Goal: Find specific page/section: Find specific page/section

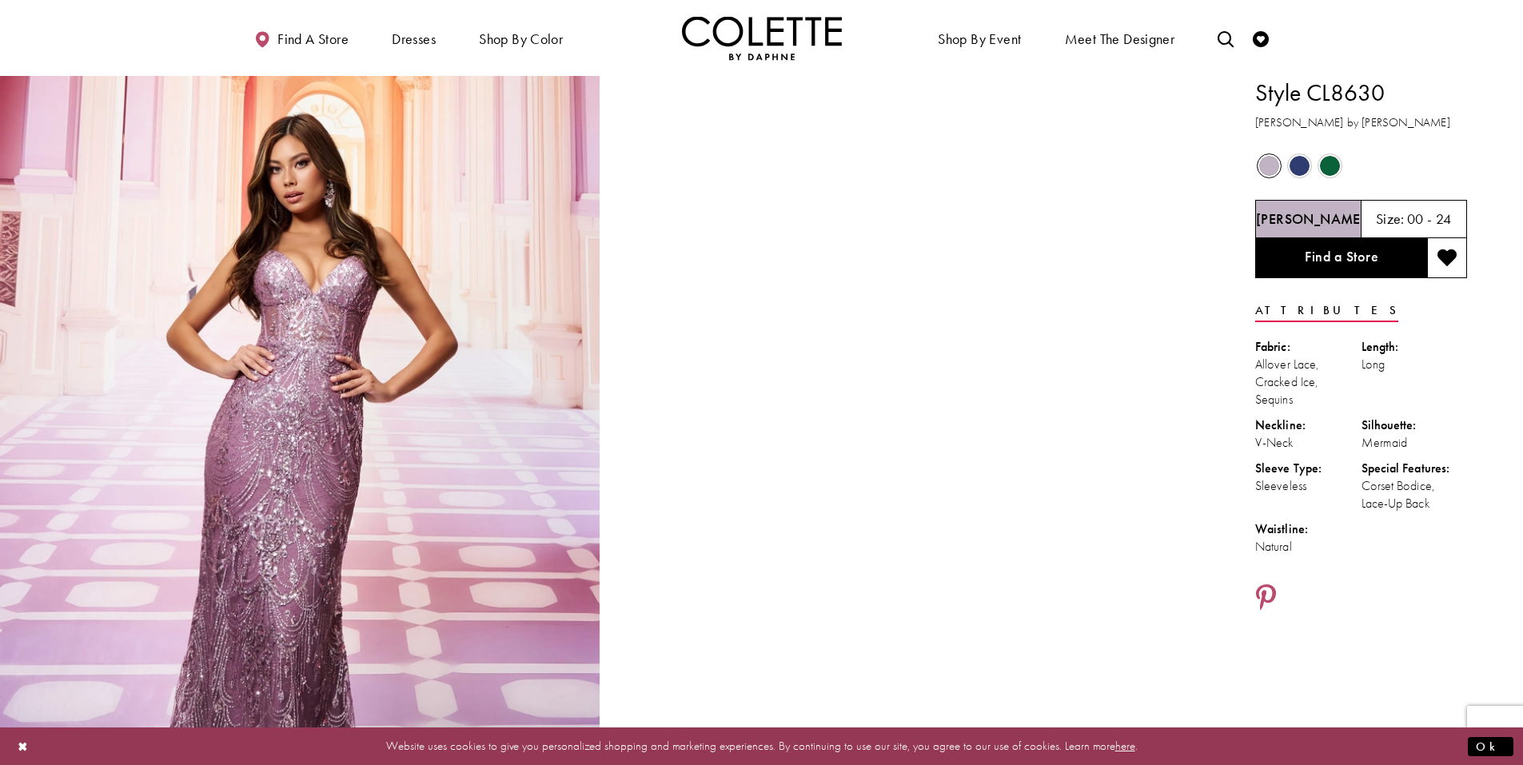
click at [1328, 168] on span "Product color controls state depends on size chosen" at bounding box center [1330, 166] width 20 height 20
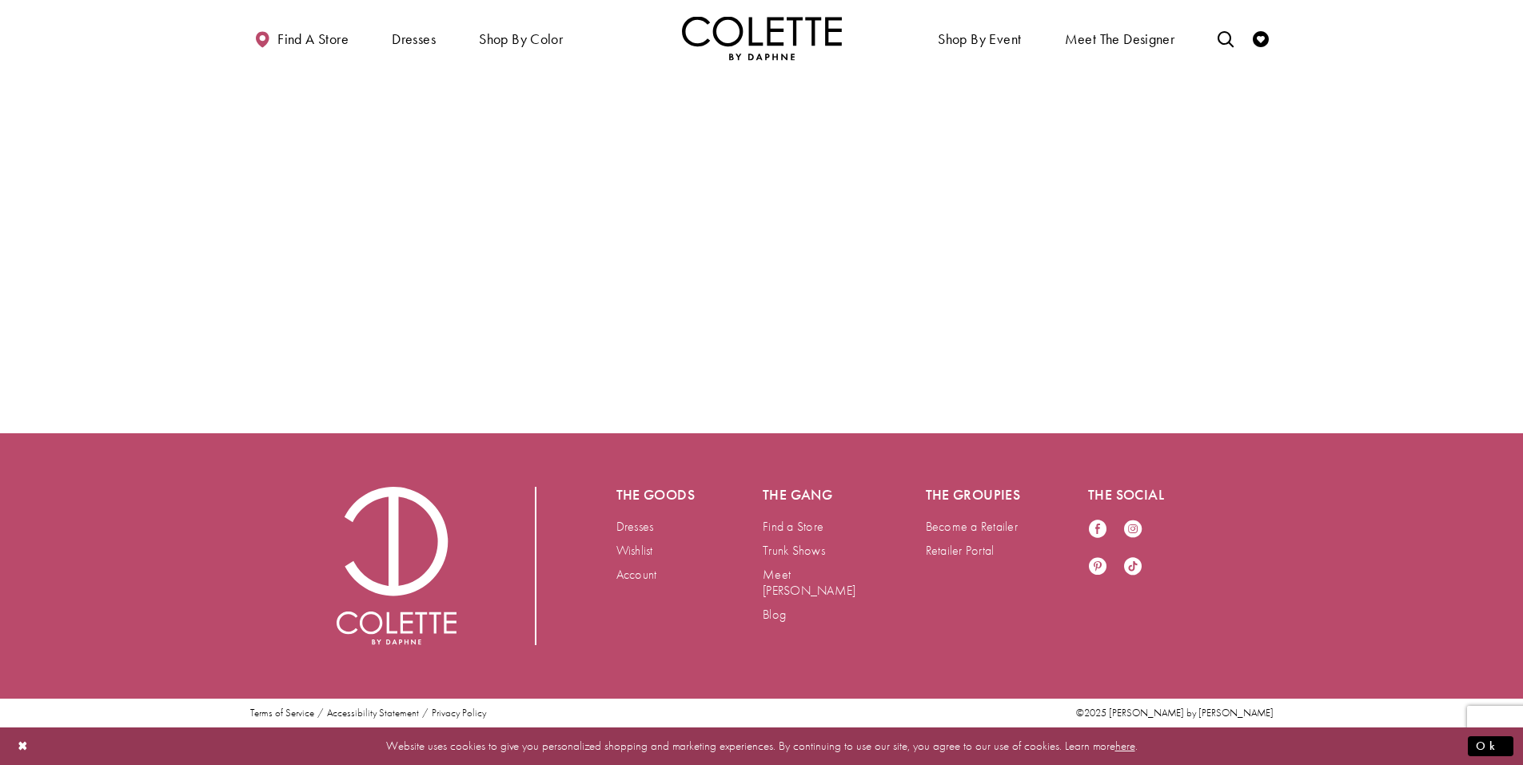
scroll to position [4847, 0]
click at [1212, 30] on ul "Shop By Event Dresses Occasion EVENING DRESSES PROM DRESSES PAGEANT DRESSES" at bounding box center [1026, 38] width 528 height 44
click at [1226, 36] on icon "Toggle search" at bounding box center [1226, 39] width 16 height 16
click at [1136, 36] on input "Search" at bounding box center [1144, 39] width 193 height 24
type input "******"
